Goal: Information Seeking & Learning: Check status

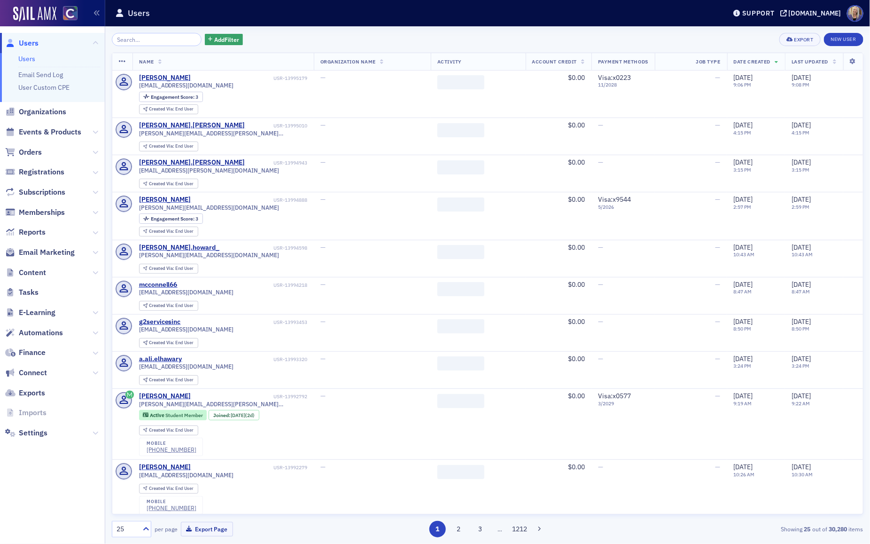
click at [141, 39] on input "search" at bounding box center [157, 39] width 90 height 13
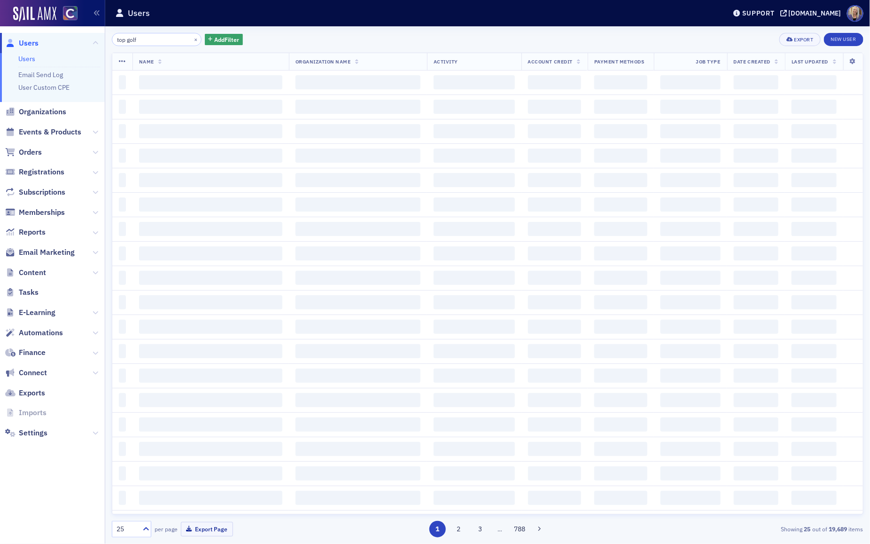
type input "top golf"
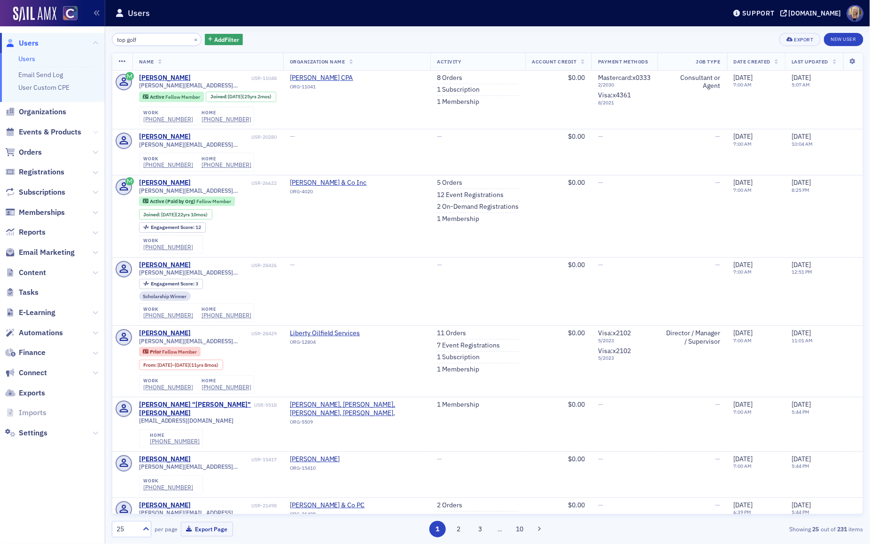
click at [97, 131] on icon at bounding box center [96, 132] width 6 height 6
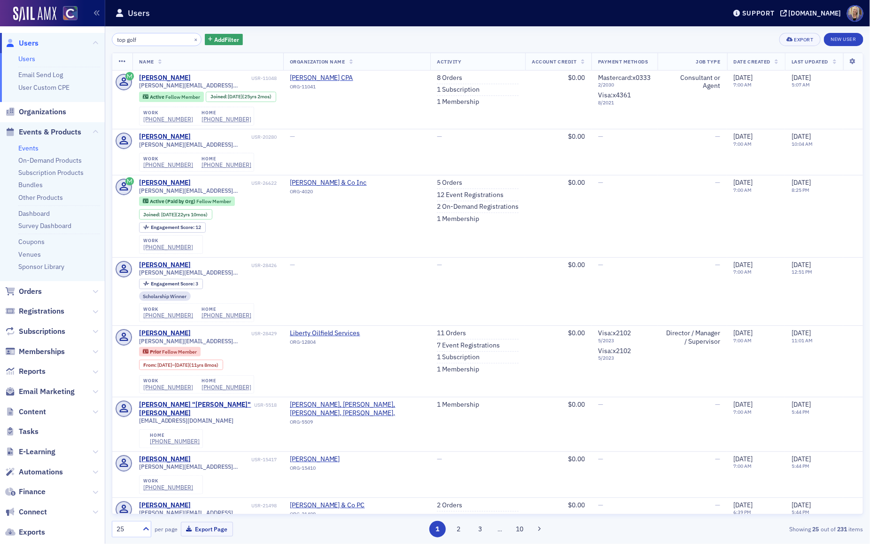
click at [23, 147] on link "Events" at bounding box center [28, 148] width 20 height 8
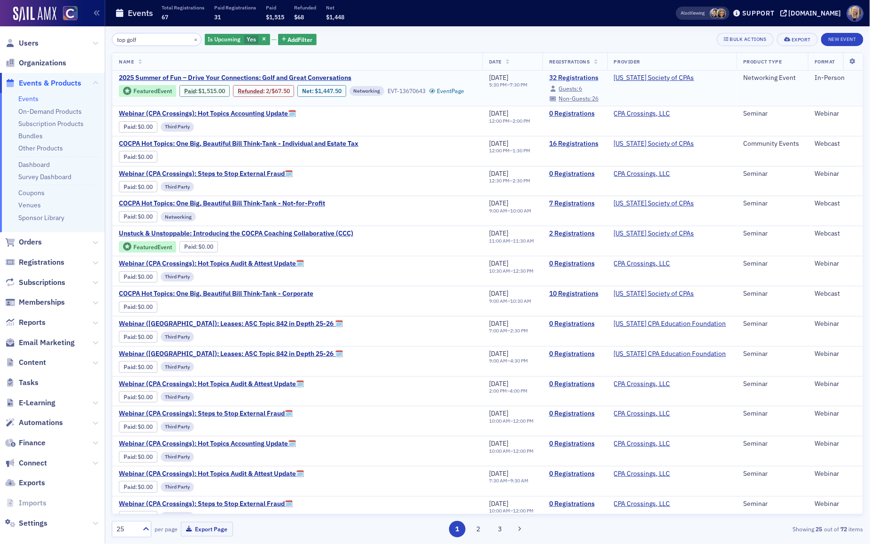
type input "top golf"
click at [581, 77] on link "32 Registrations" at bounding box center [575, 78] width 52 height 8
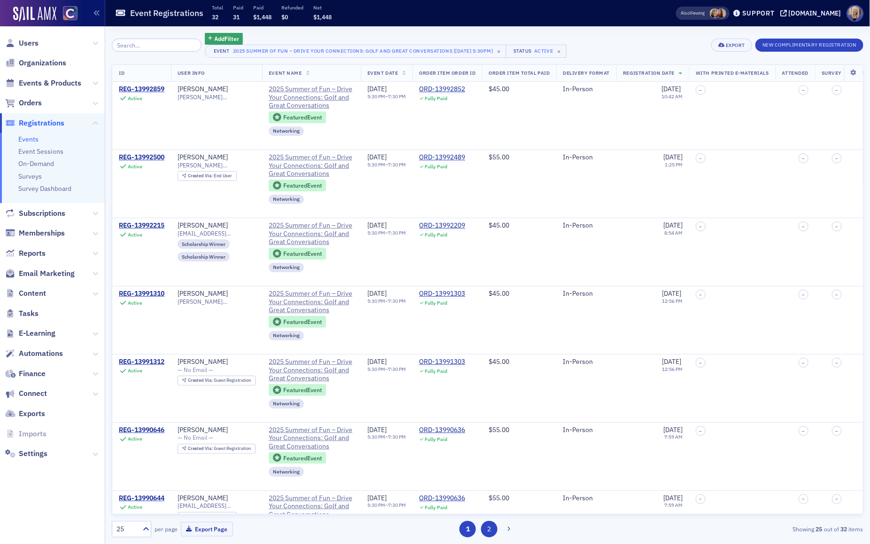
click at [488, 530] on button "2" at bounding box center [489, 529] width 16 height 16
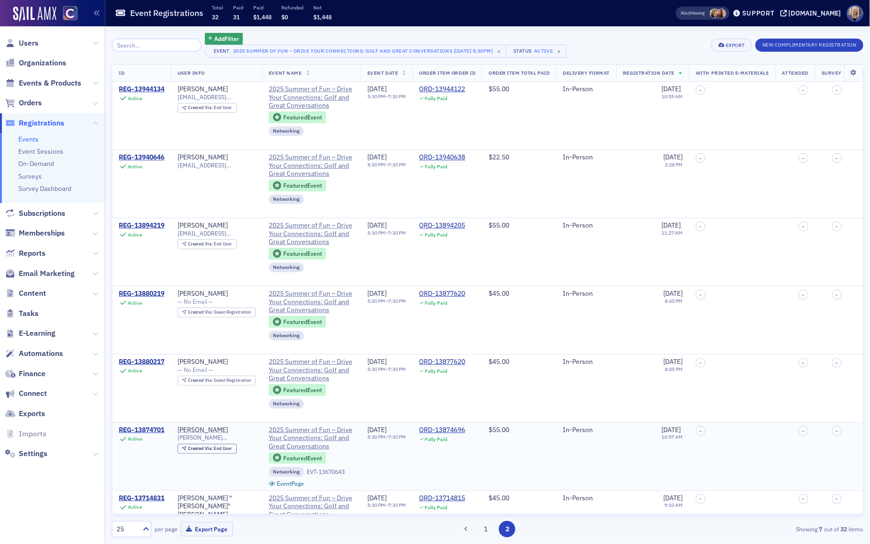
scroll to position [42, 0]
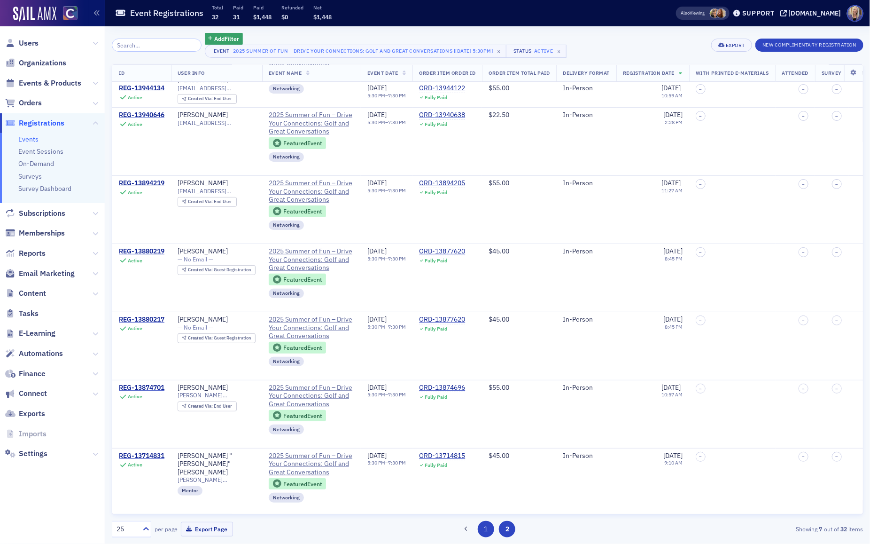
click at [486, 532] on button "1" at bounding box center [486, 529] width 16 height 16
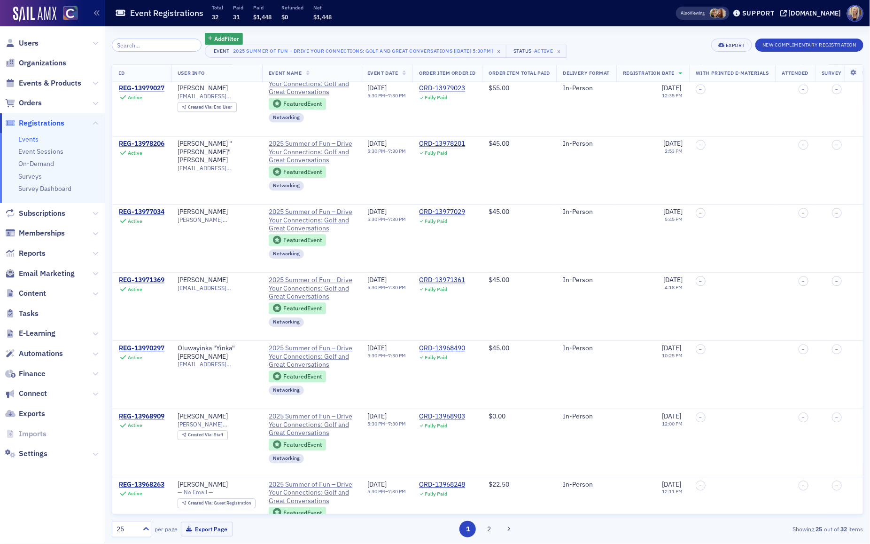
scroll to position [1264, 0]
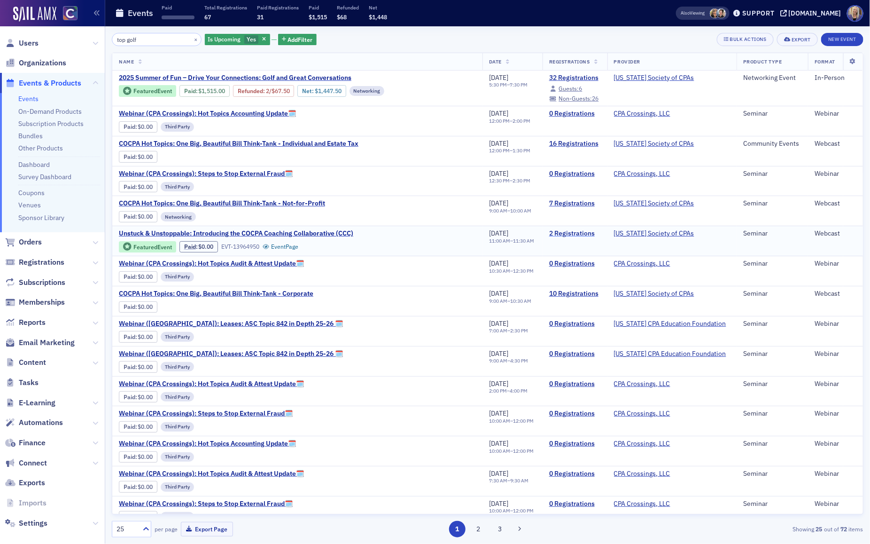
click at [581, 229] on link "2 Registrations" at bounding box center [575, 233] width 52 height 8
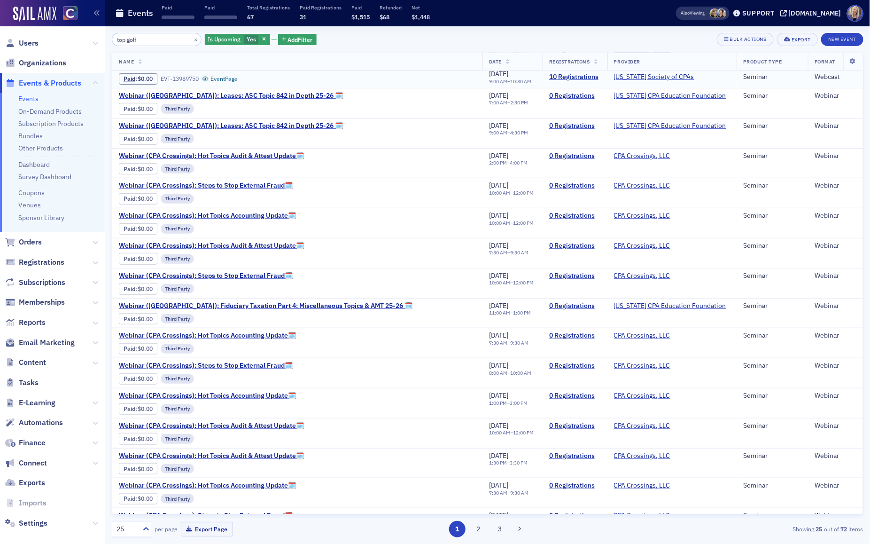
scroll to position [298, 0]
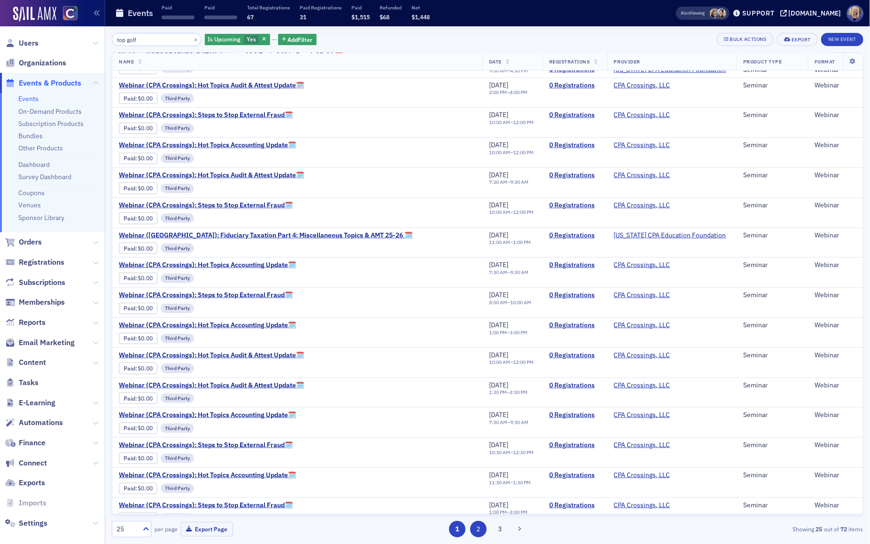
click at [476, 527] on button "2" at bounding box center [478, 529] width 16 height 16
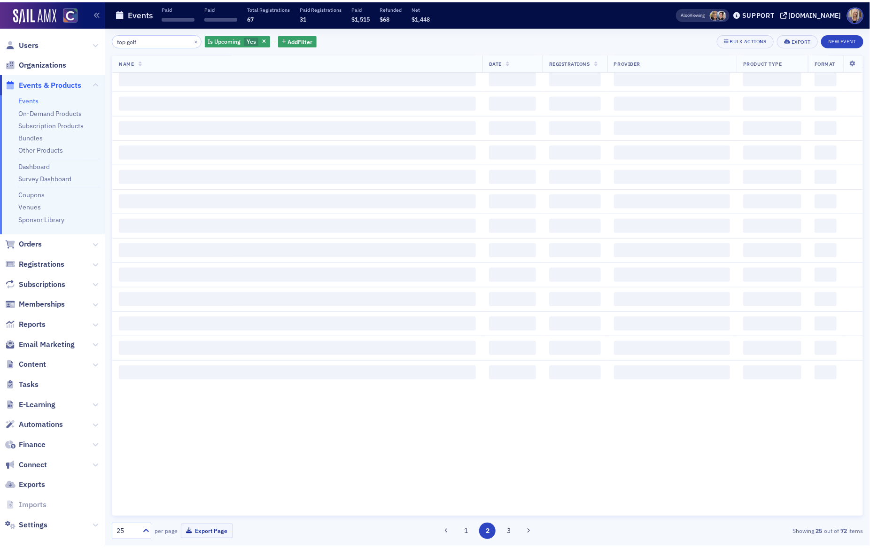
scroll to position [0, 0]
